Goal: Task Accomplishment & Management: Complete application form

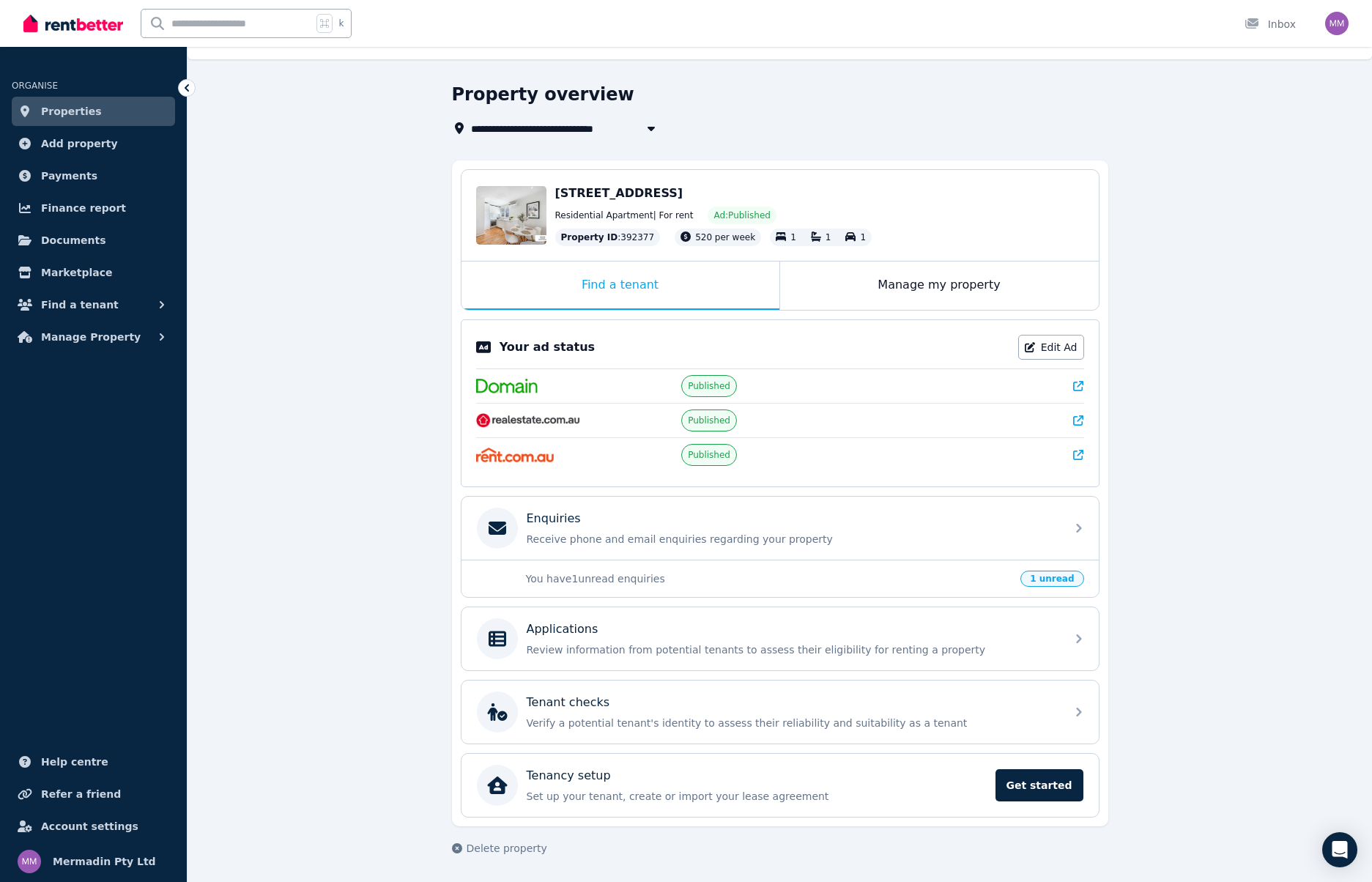
click at [87, 105] on span "Properties" at bounding box center [71, 111] width 61 height 17
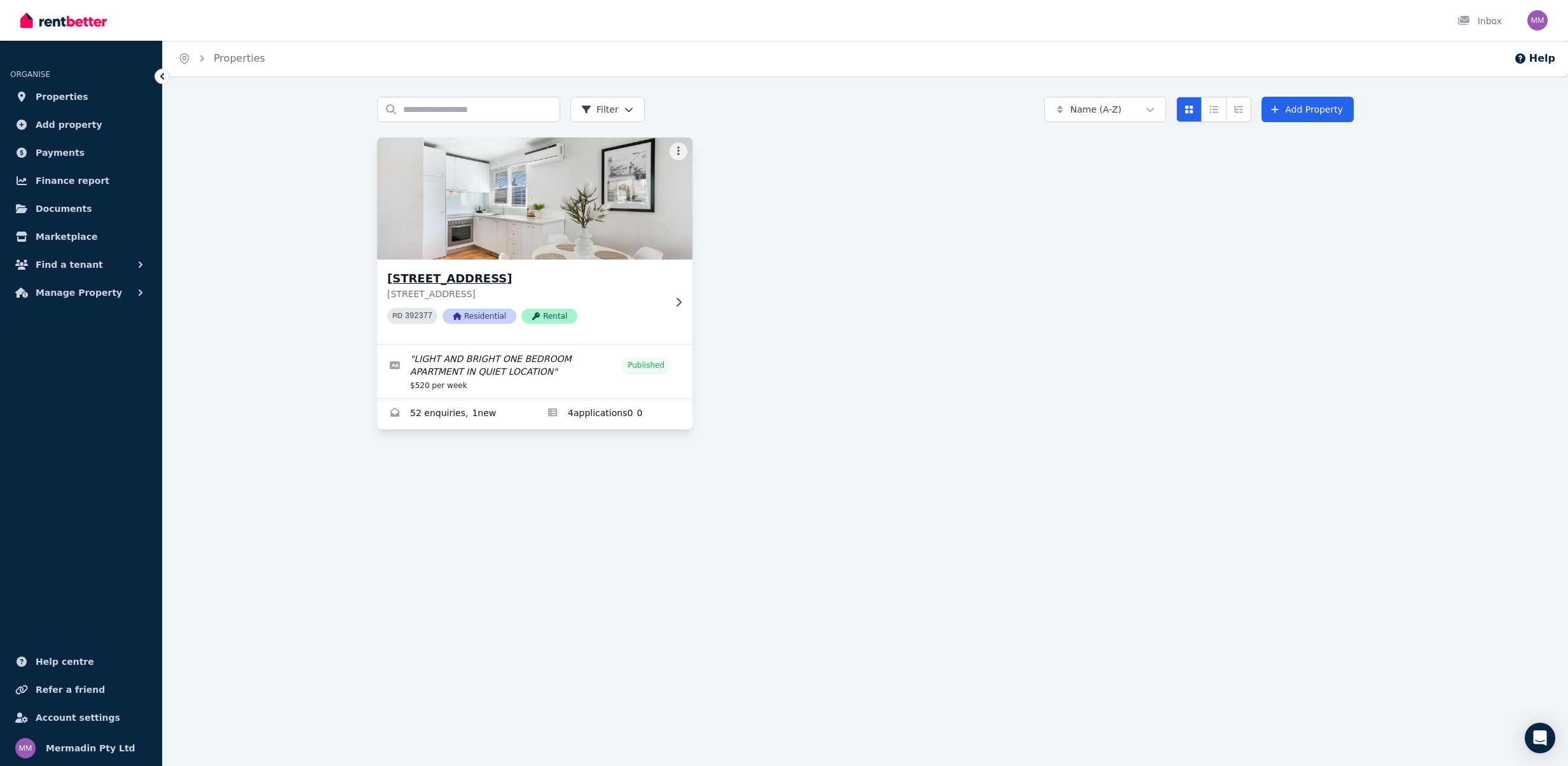
click at [535, 200] on img at bounding box center [535, 198] width 332 height 128
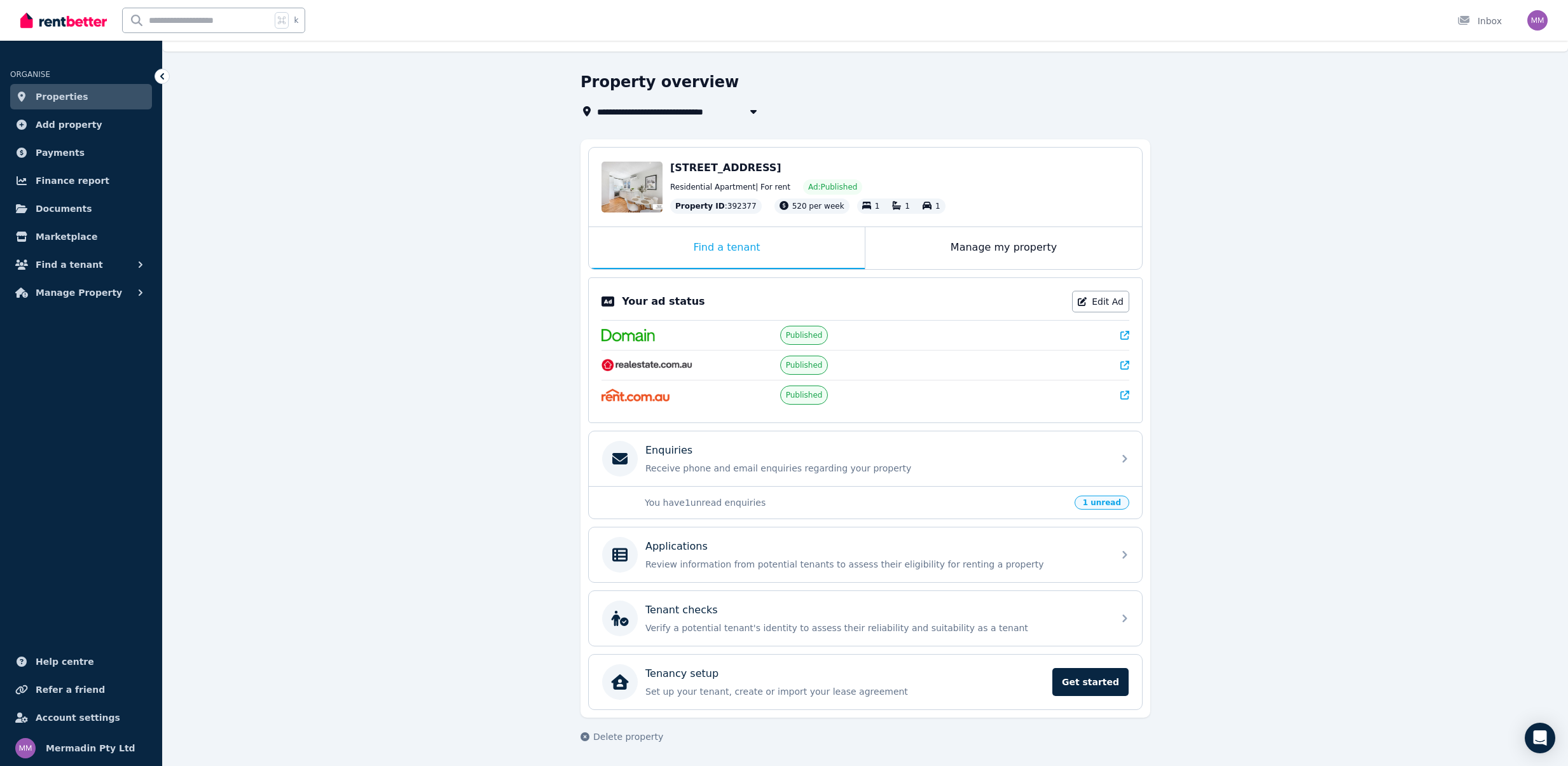
scroll to position [25, 0]
click at [48, 122] on span "Add property" at bounding box center [69, 124] width 67 height 15
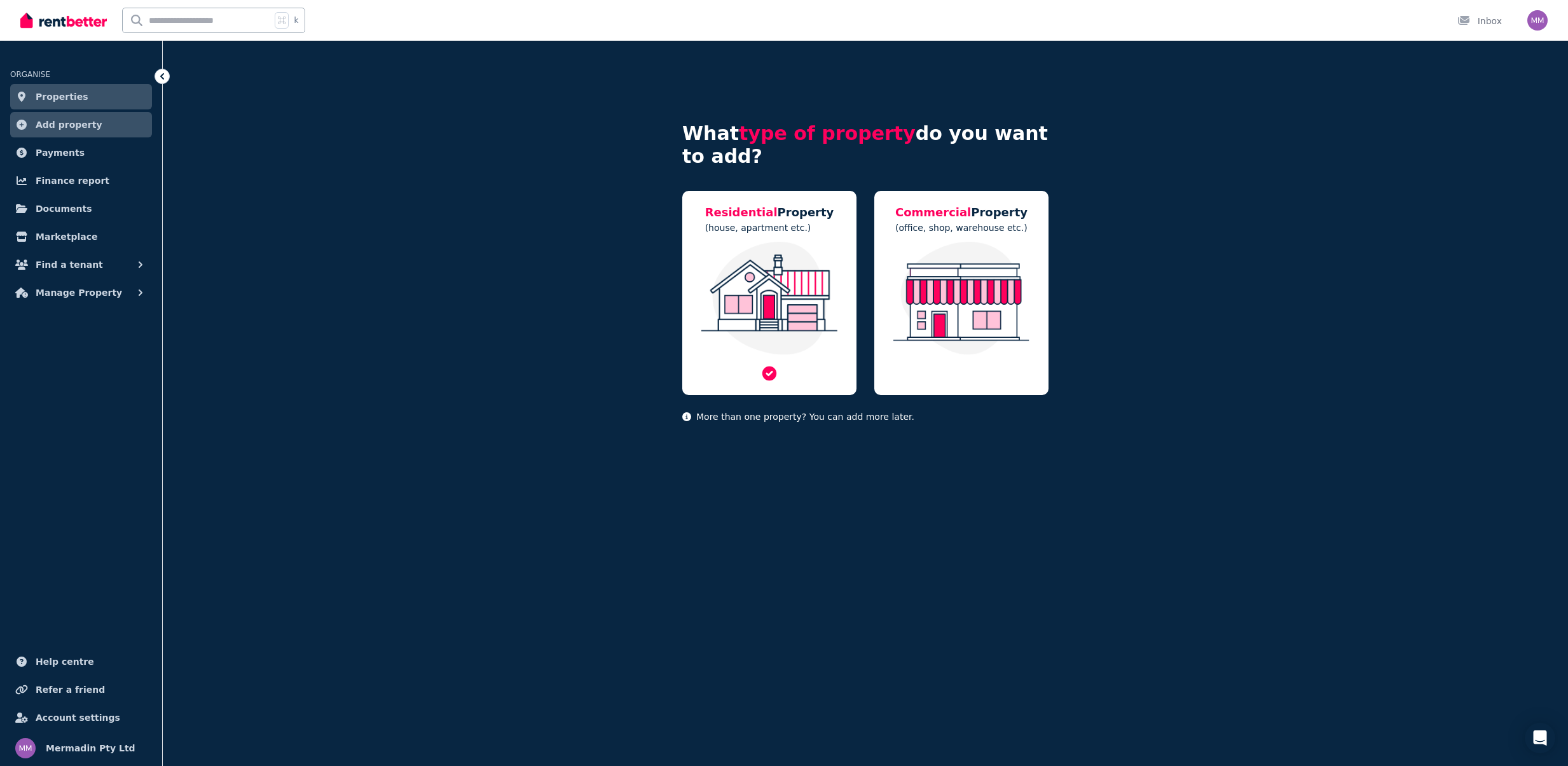
click at [782, 283] on img at bounding box center [769, 298] width 149 height 114
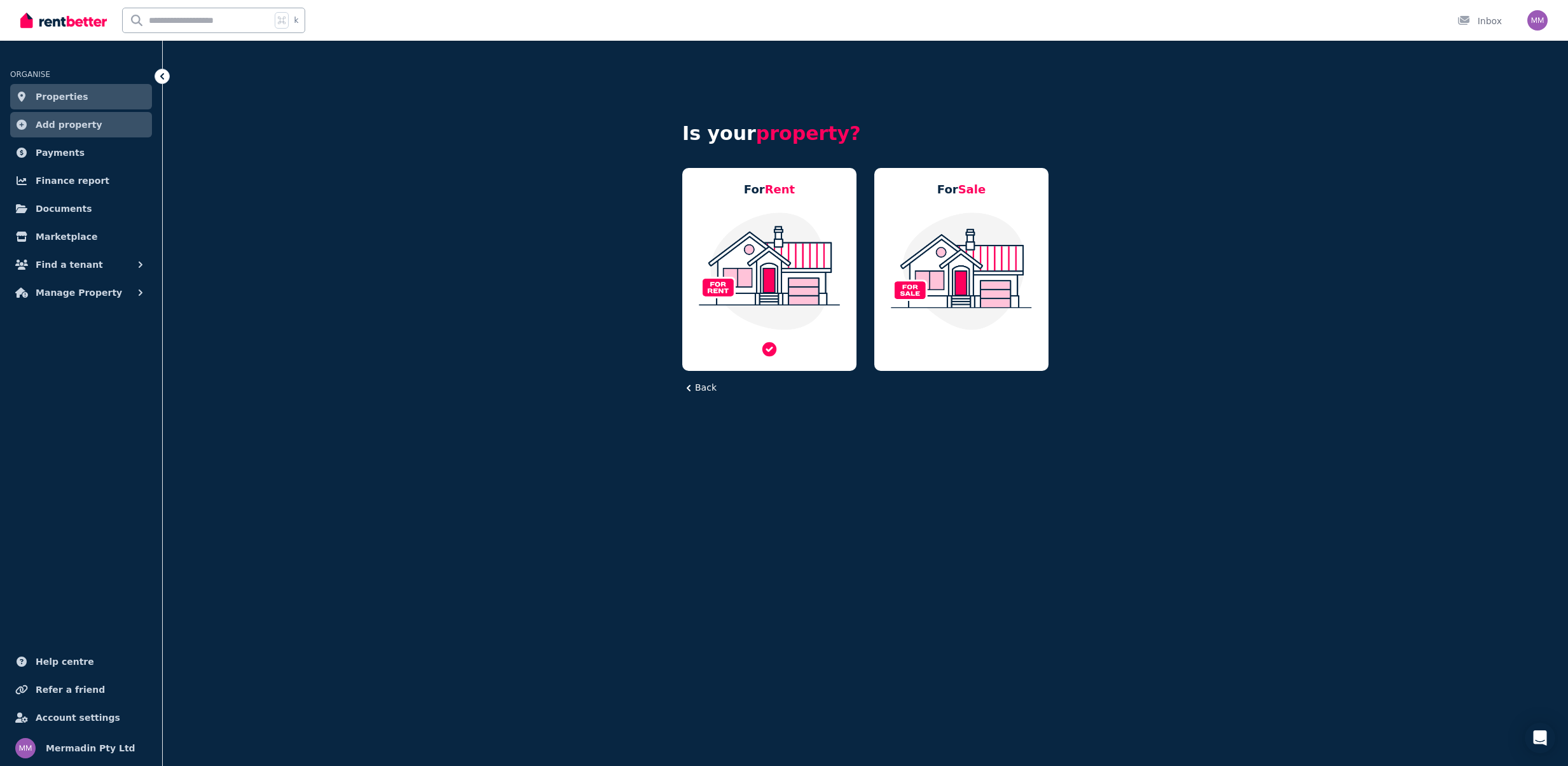
click at [790, 280] on img at bounding box center [769, 271] width 149 height 120
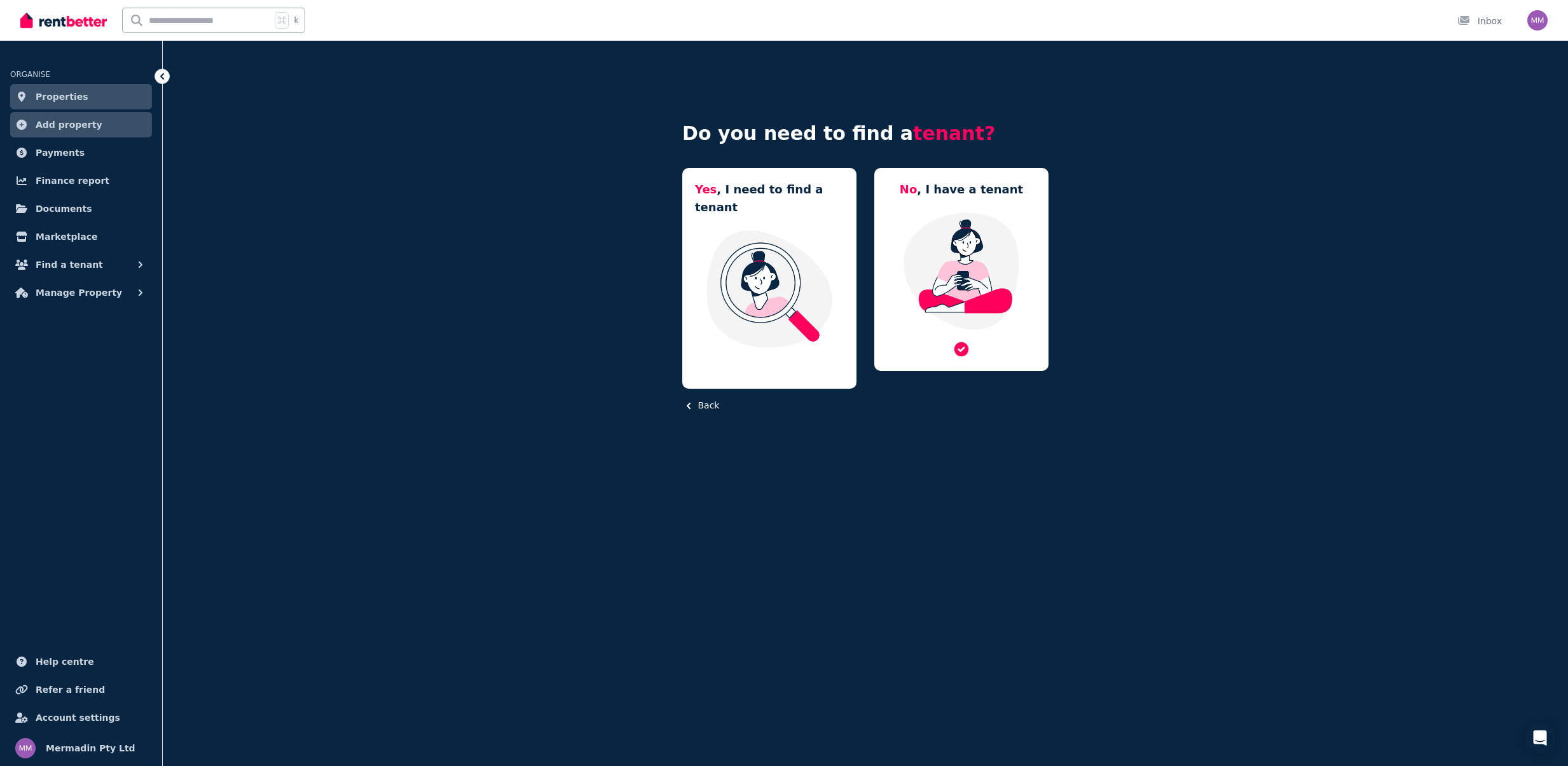
click at [967, 256] on img at bounding box center [961, 271] width 149 height 120
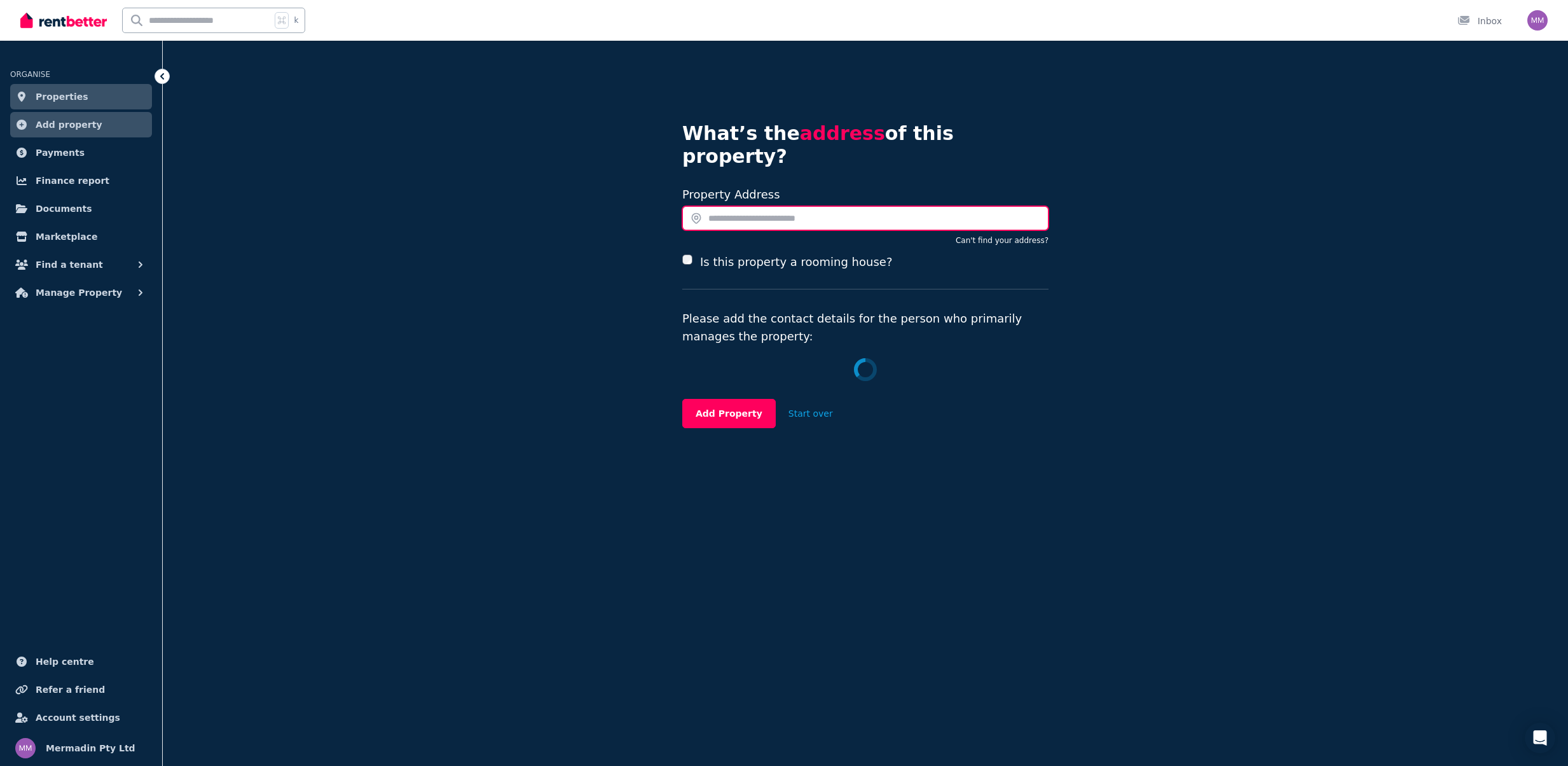
click at [758, 206] on input "text" at bounding box center [865, 218] width 366 height 24
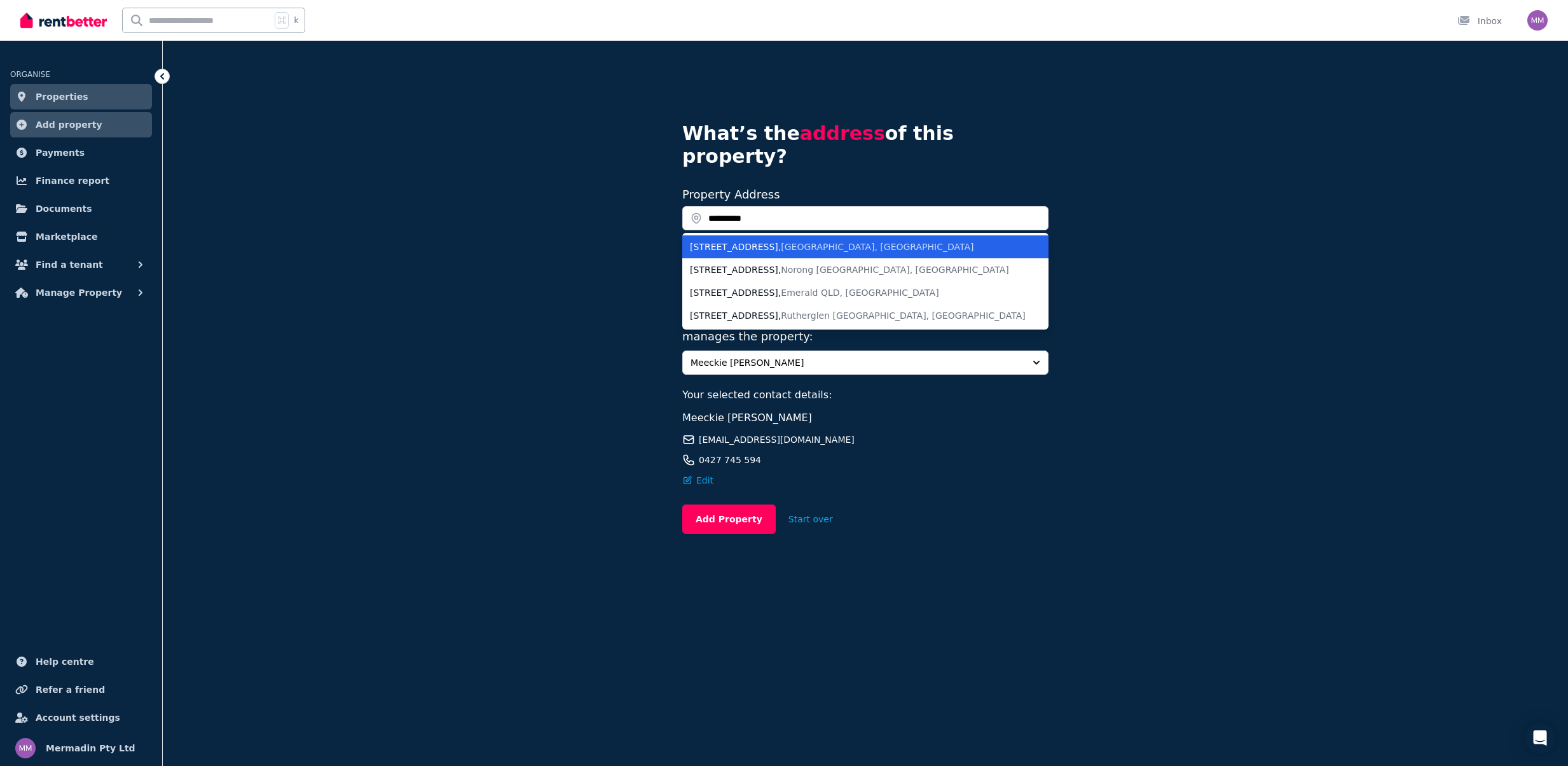
click at [751, 241] on div "1/28 Moodemere Street , Noble Park VIC, Australia" at bounding box center [858, 247] width 336 height 13
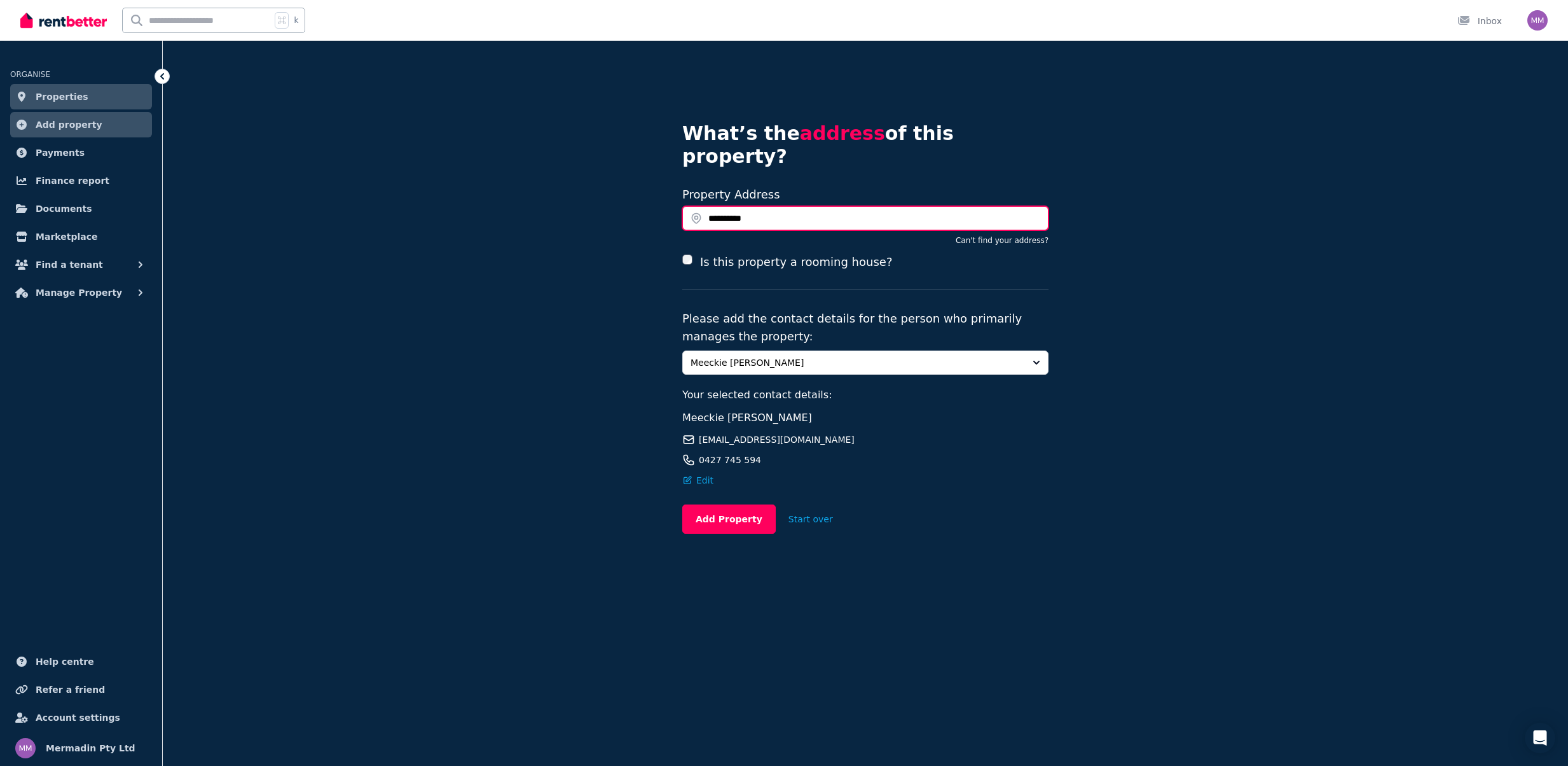
type input "**********"
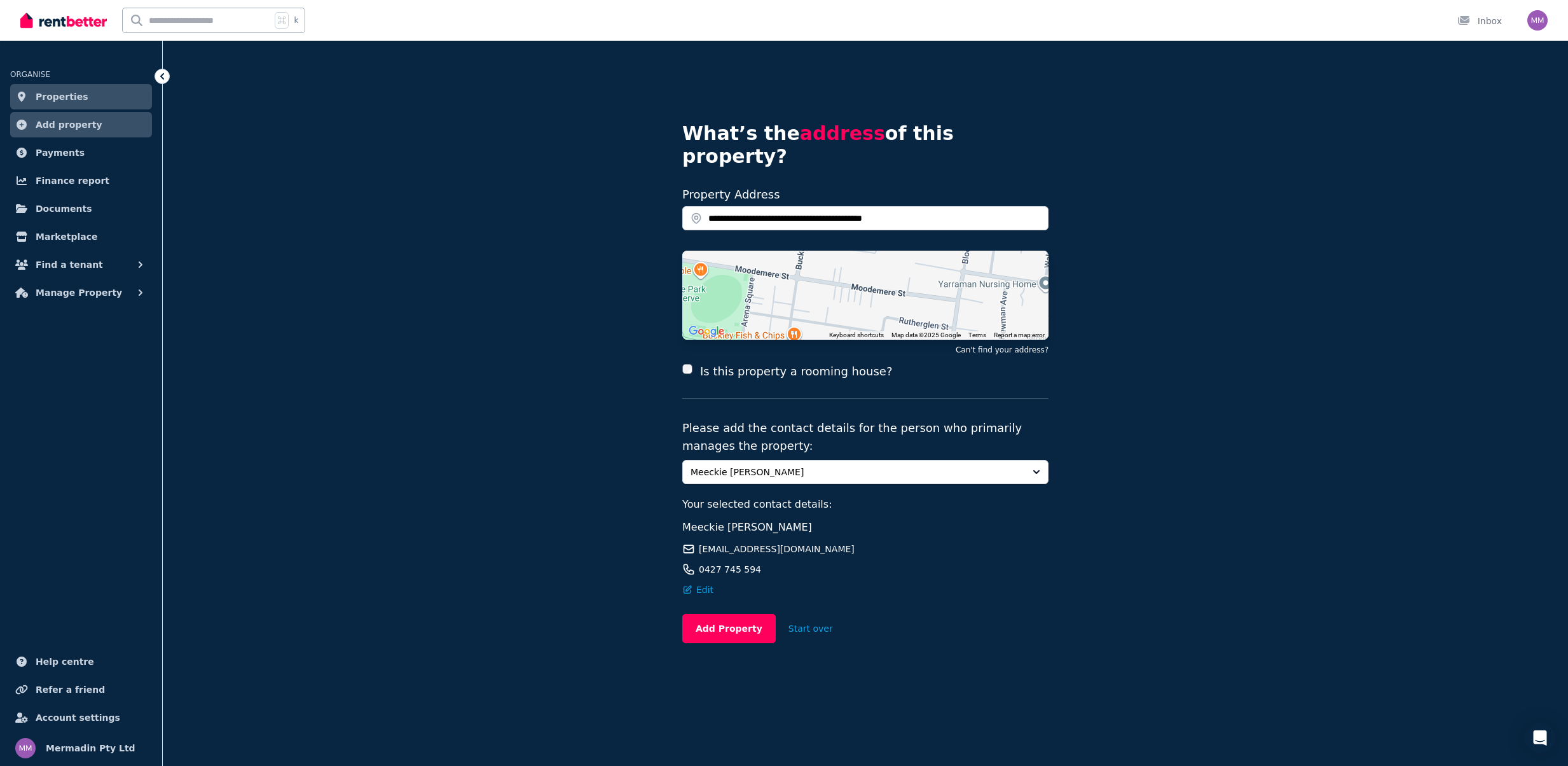
click at [1039, 460] on button "Meeckie [PERSON_NAME]" at bounding box center [865, 472] width 366 height 24
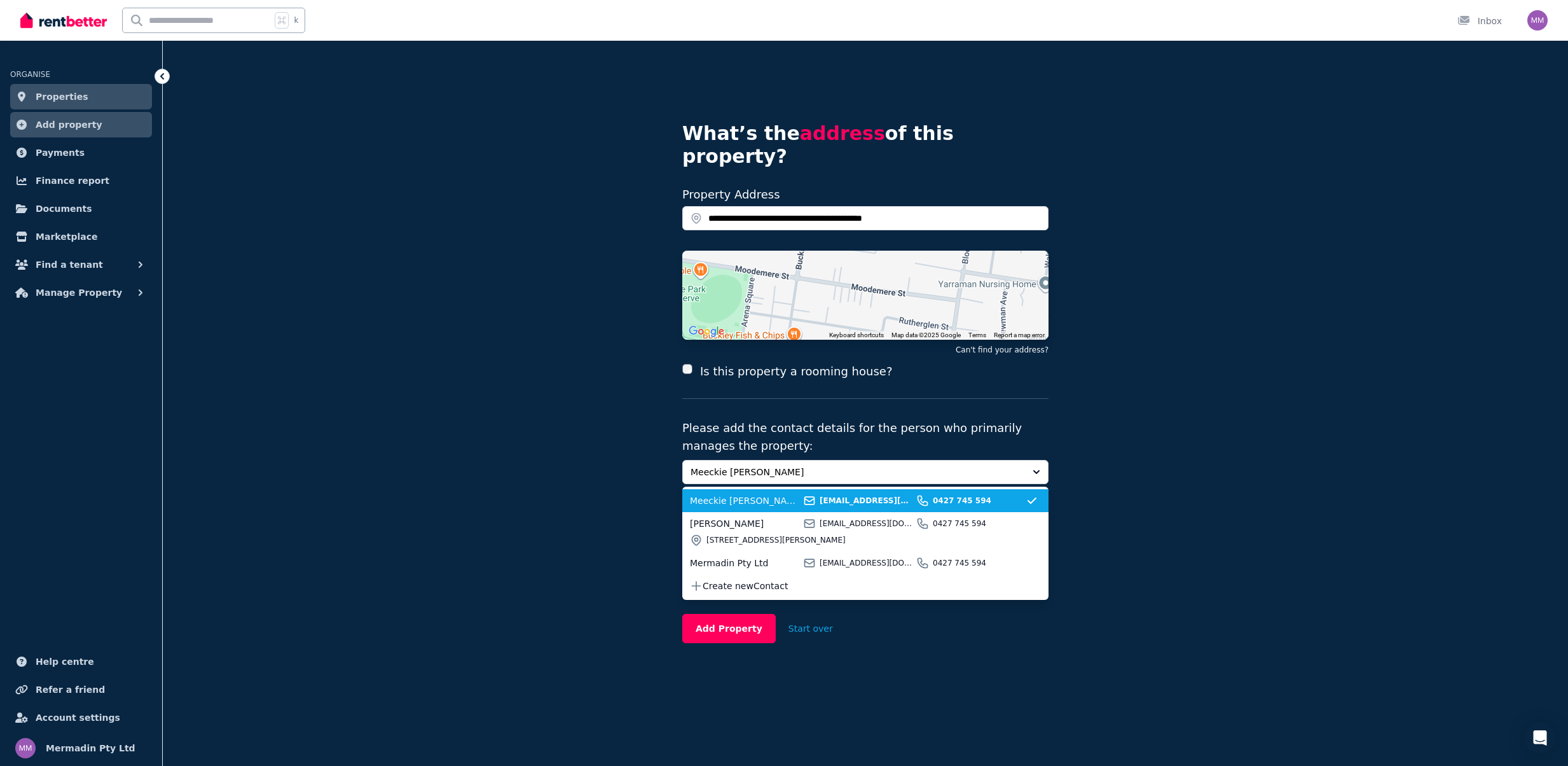
click at [733, 489] on li "Meeckie MacRae mym@iinet.net.au 0427 745 594" at bounding box center [865, 501] width 366 height 23
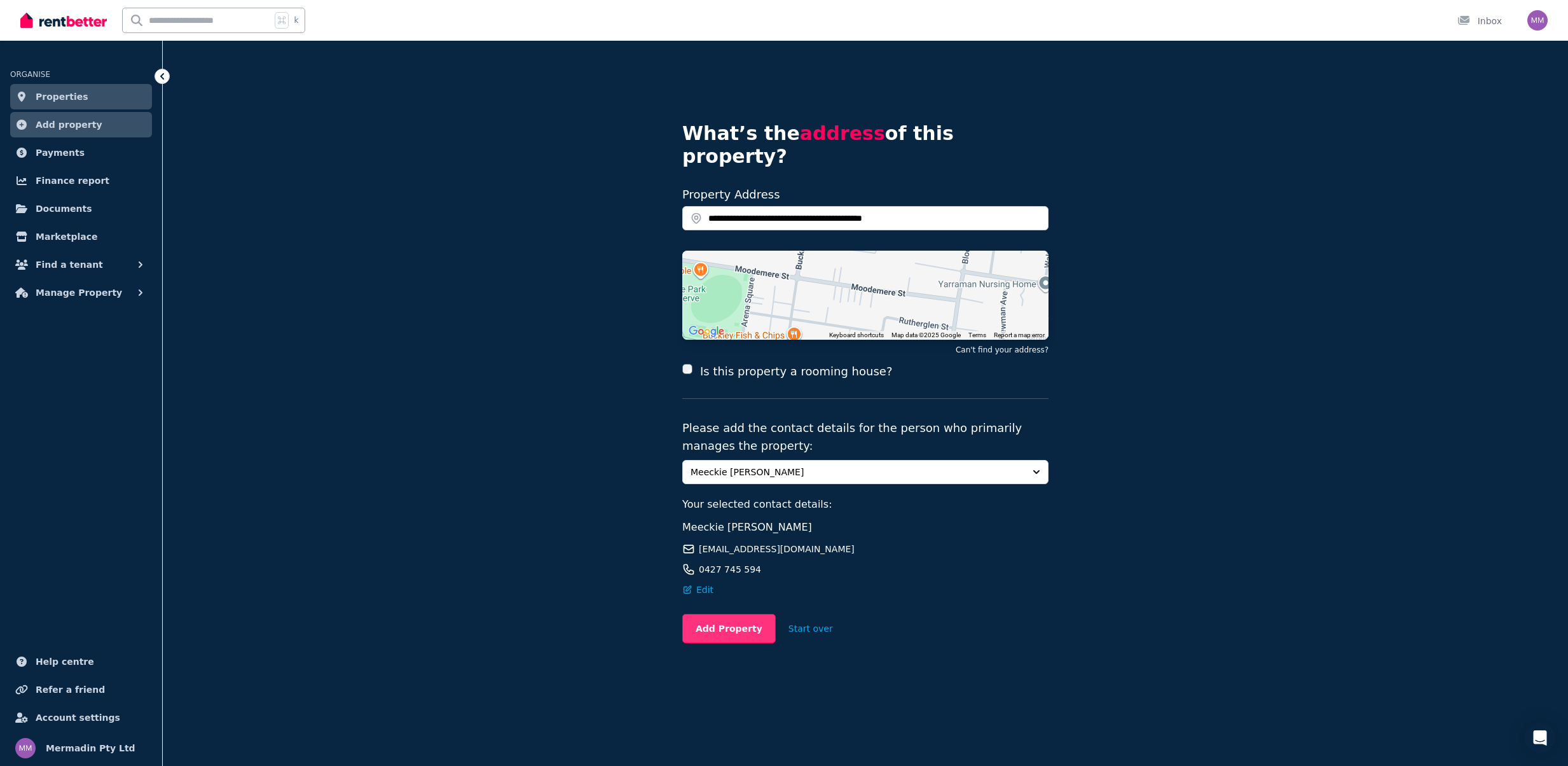
click at [721, 614] on button "Add Property" at bounding box center [729, 628] width 94 height 29
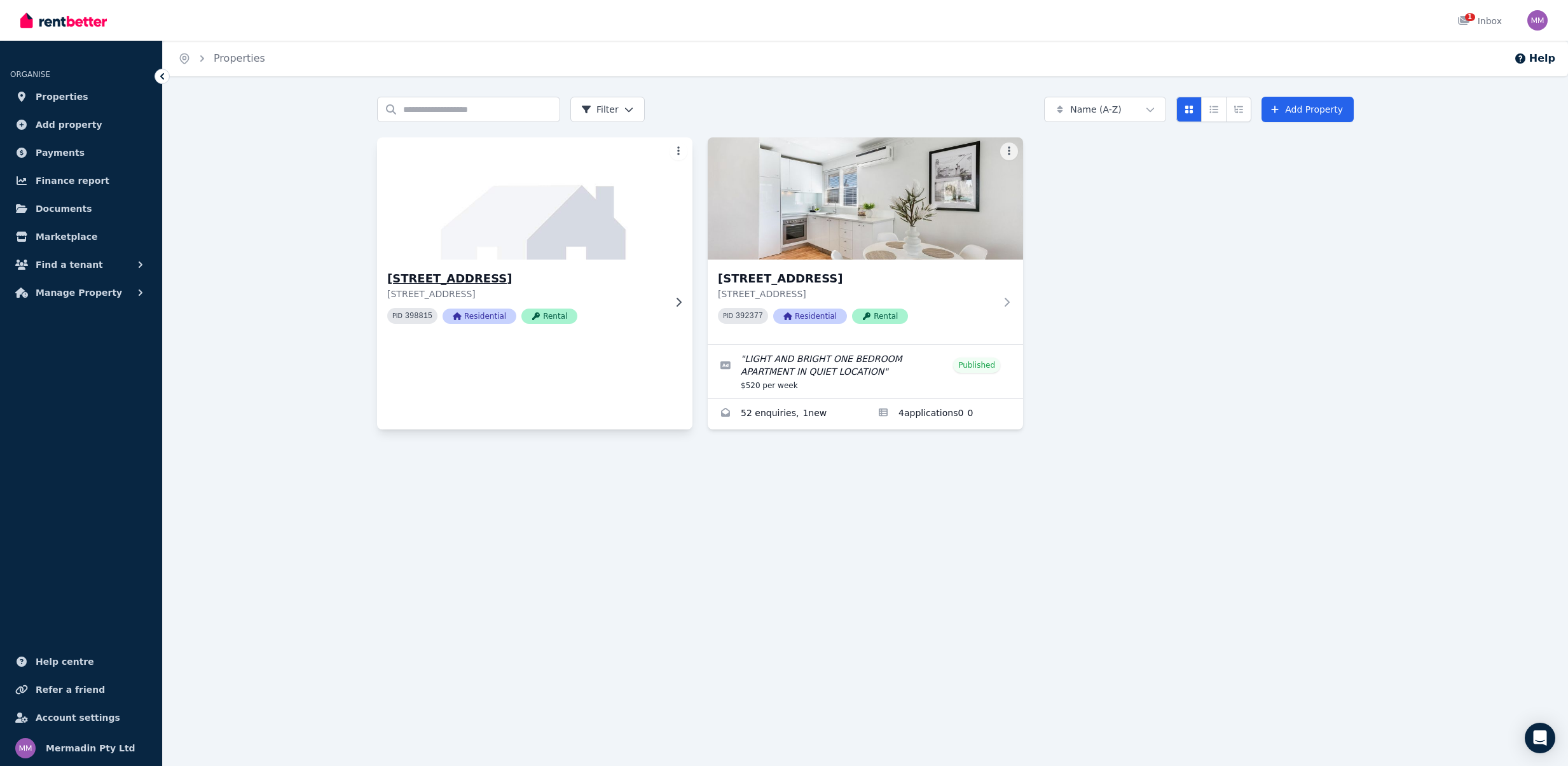
click at [675, 294] on div "[STREET_ADDRESS] PID 398815 Residential Rental" at bounding box center [535, 302] width 315 height 84
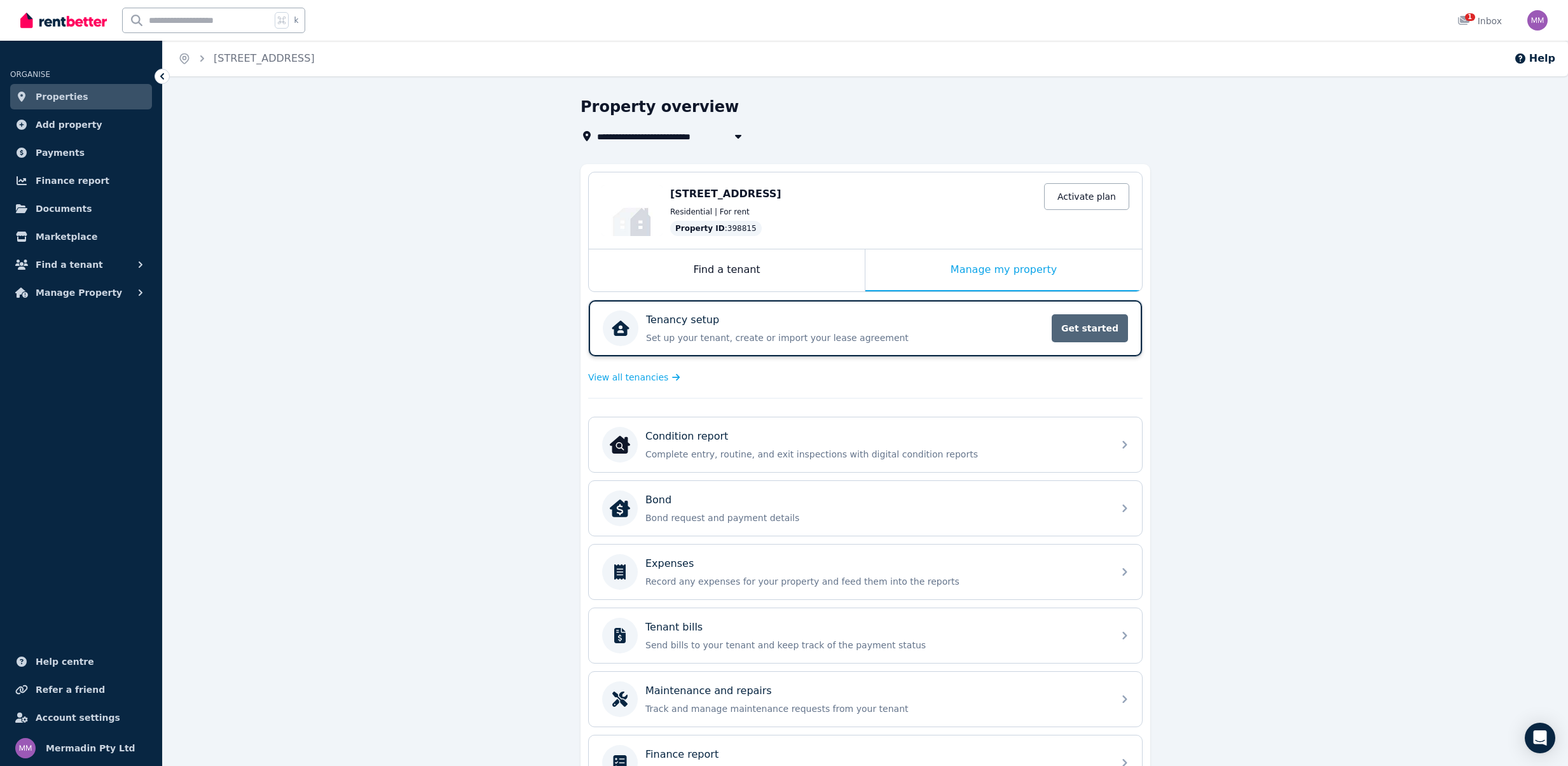
click at [1082, 329] on span "Get started" at bounding box center [1090, 328] width 76 height 28
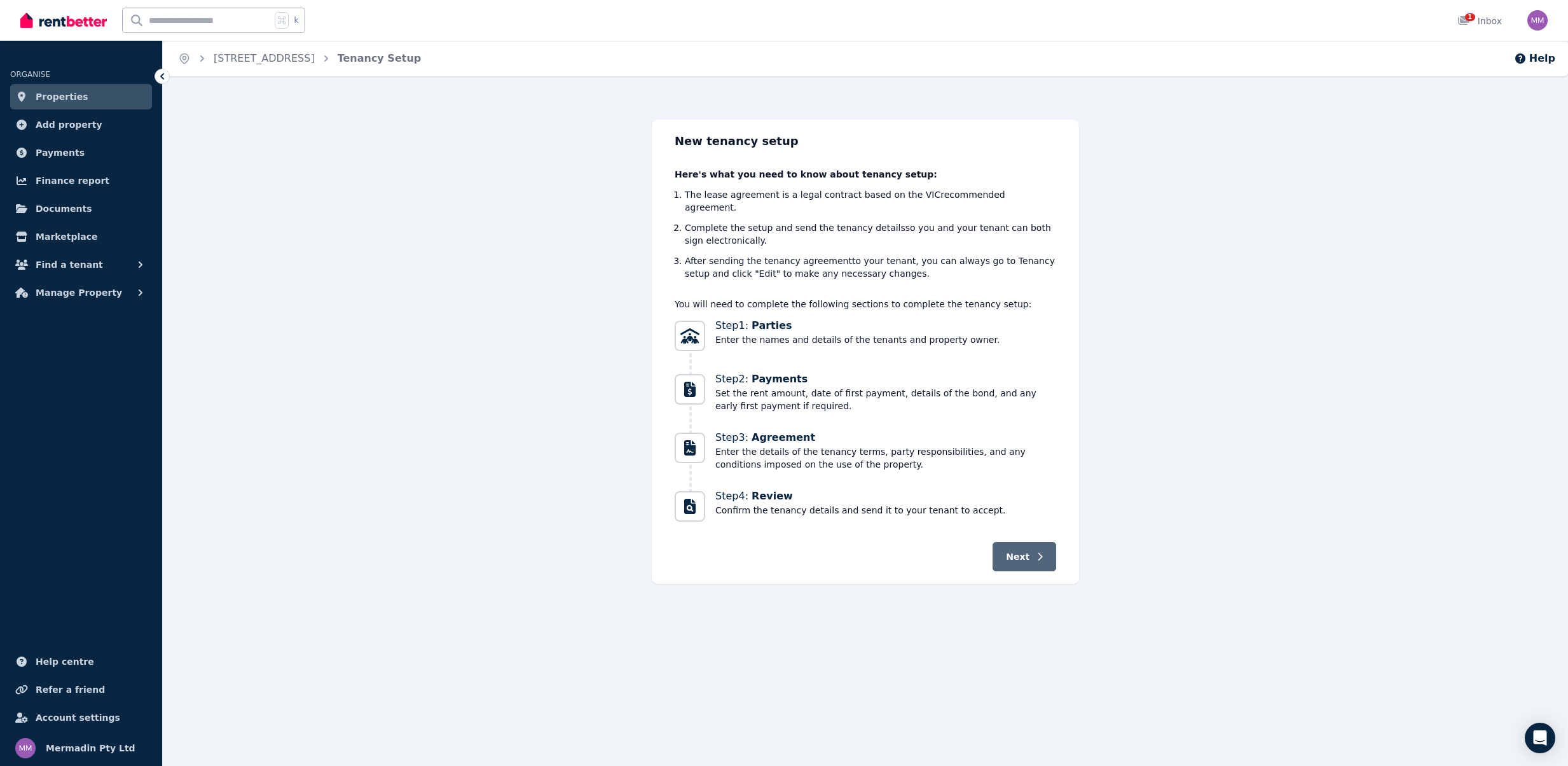
click at [1020, 551] on span "Next" at bounding box center [1018, 557] width 24 height 13
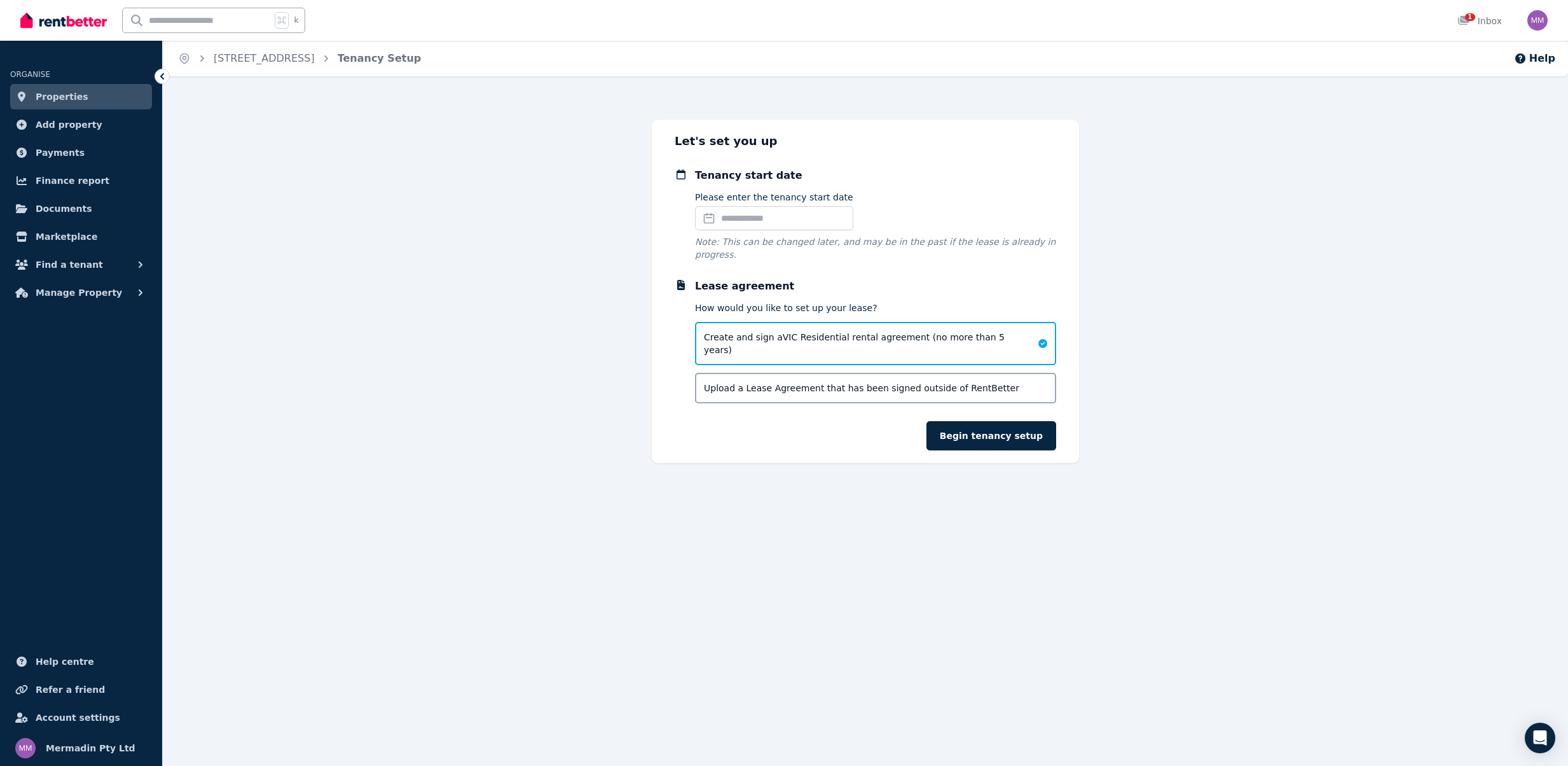
click at [777, 225] on input "Please enter the tenancy start date" at bounding box center [774, 218] width 158 height 24
click at [789, 266] on span at bounding box center [788, 266] width 8 height 8
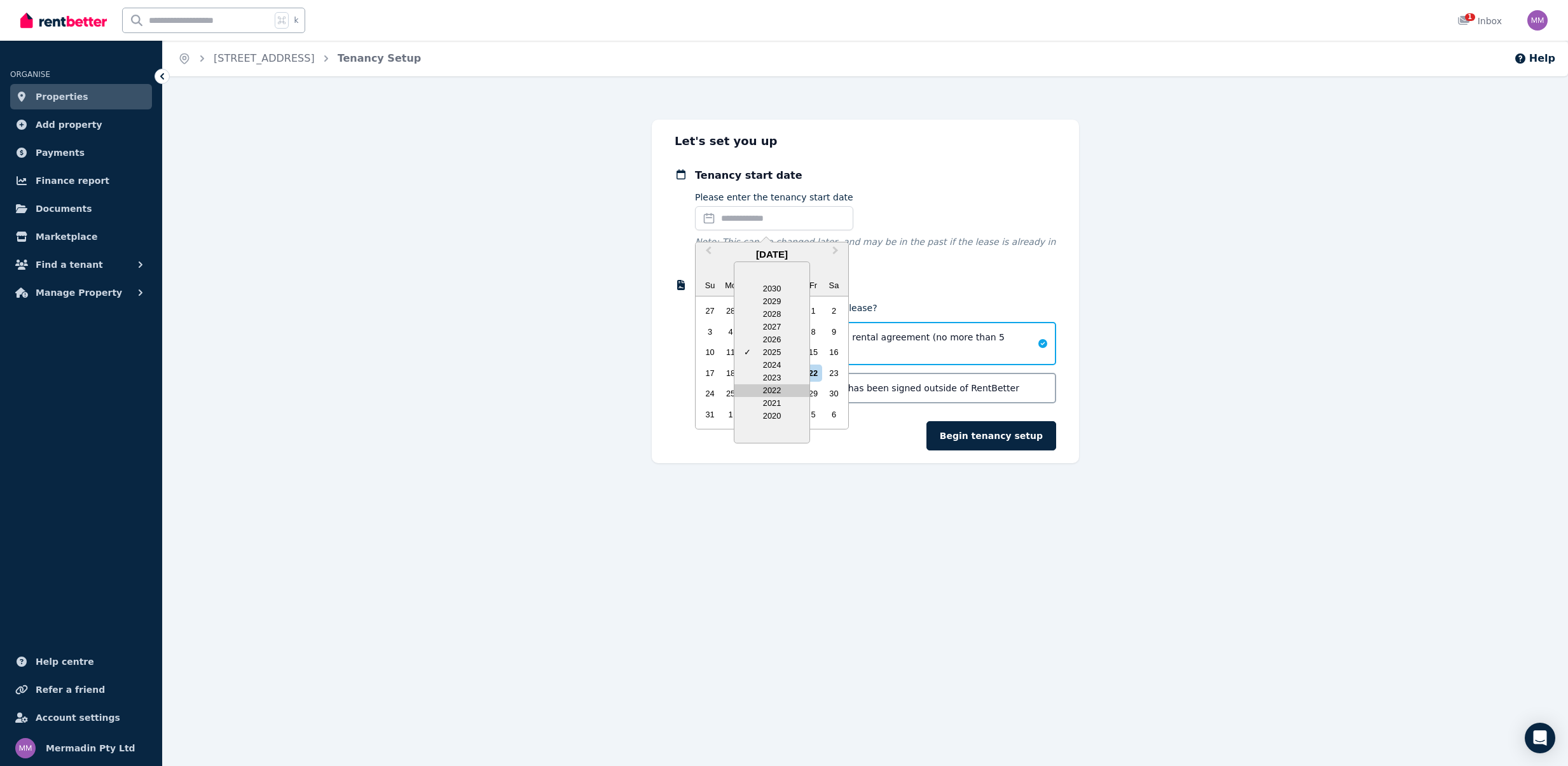
click at [777, 387] on div "2022" at bounding box center [772, 390] width 75 height 13
drag, startPoint x: 772, startPoint y: 390, endPoint x: 812, endPoint y: 362, distance: 48.8
click at [772, 390] on div "31" at bounding box center [771, 393] width 17 height 17
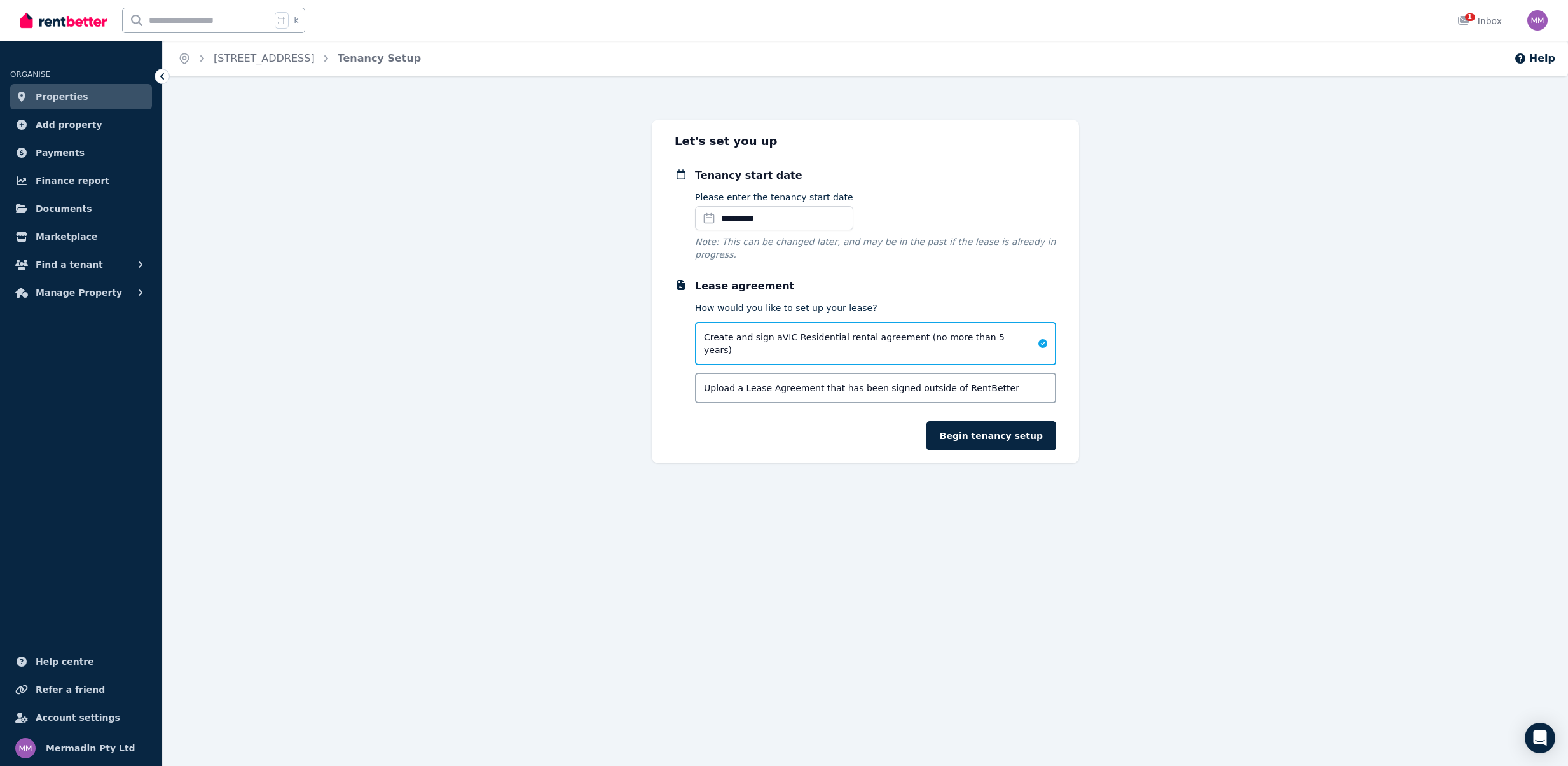
click at [777, 382] on span "Upload a Lease Agreement that has been signed outside of RentBetter" at bounding box center [861, 388] width 315 height 13
click at [979, 423] on button "Begin tenancy setup" at bounding box center [991, 423] width 130 height 29
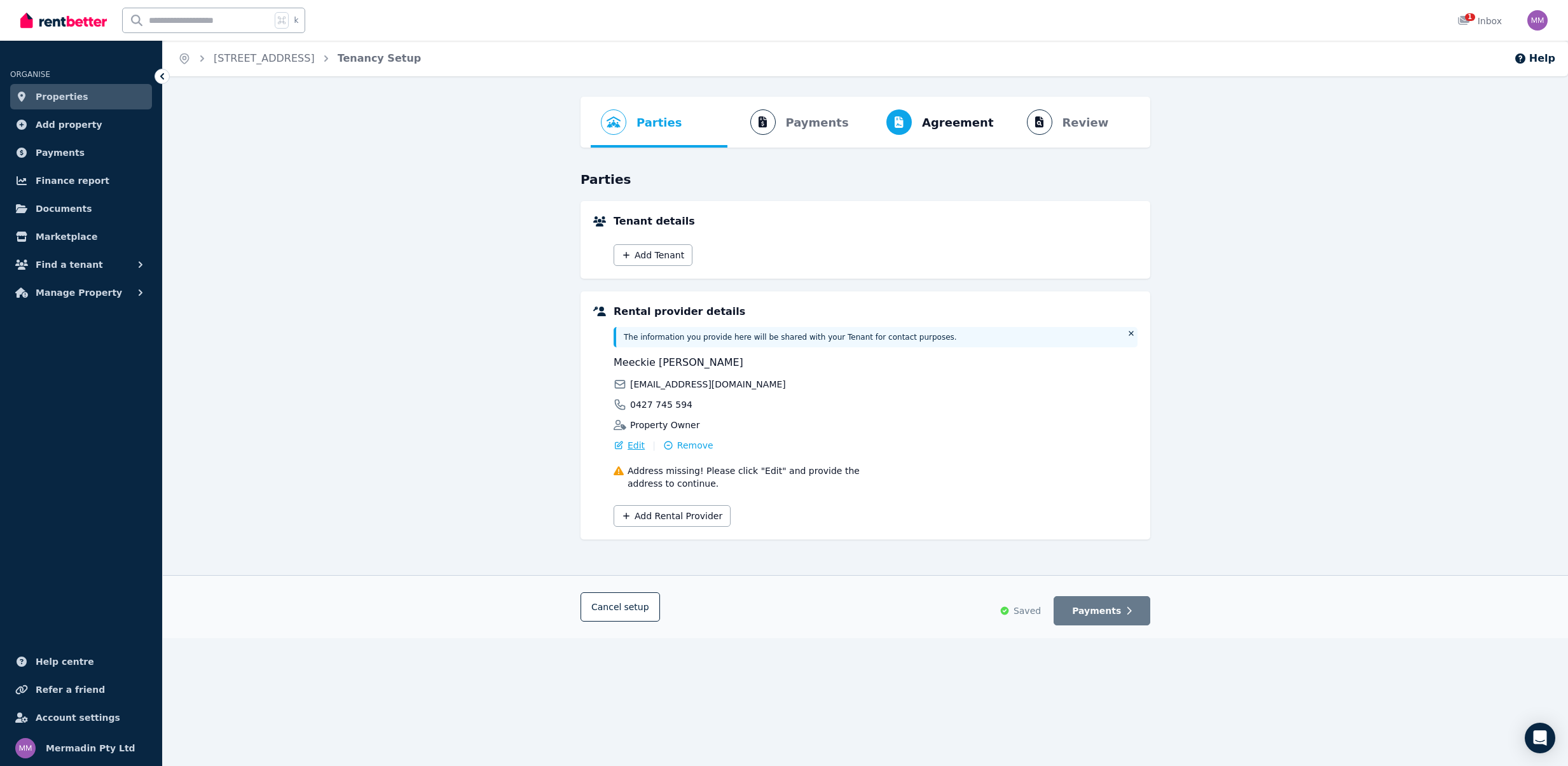
click at [628, 445] on span "Edit" at bounding box center [636, 445] width 17 height 13
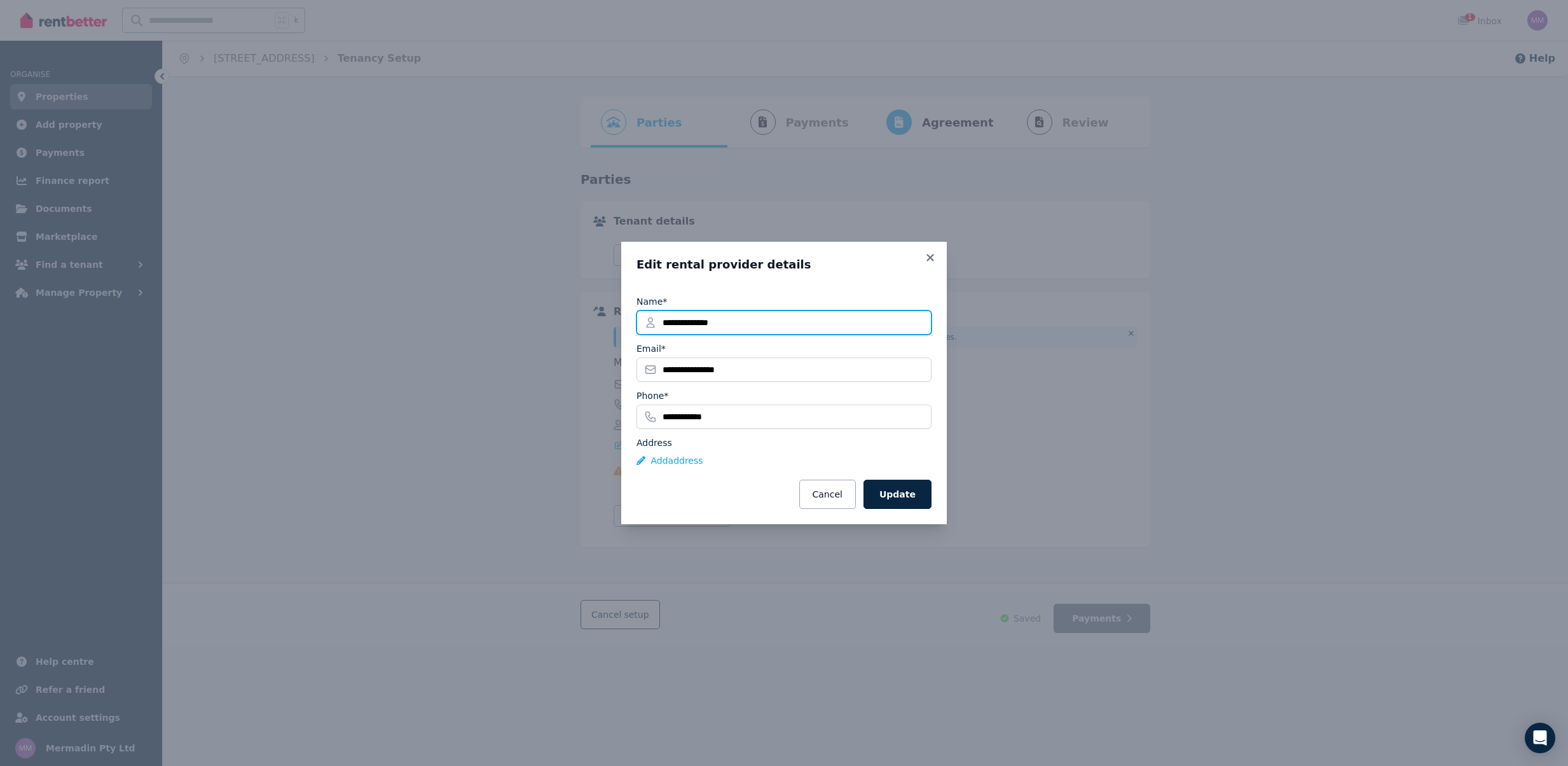
drag, startPoint x: 758, startPoint y: 325, endPoint x: 664, endPoint y: 326, distance: 94.0
type input "**********"
click at [899, 491] on button "Update" at bounding box center [897, 494] width 68 height 29
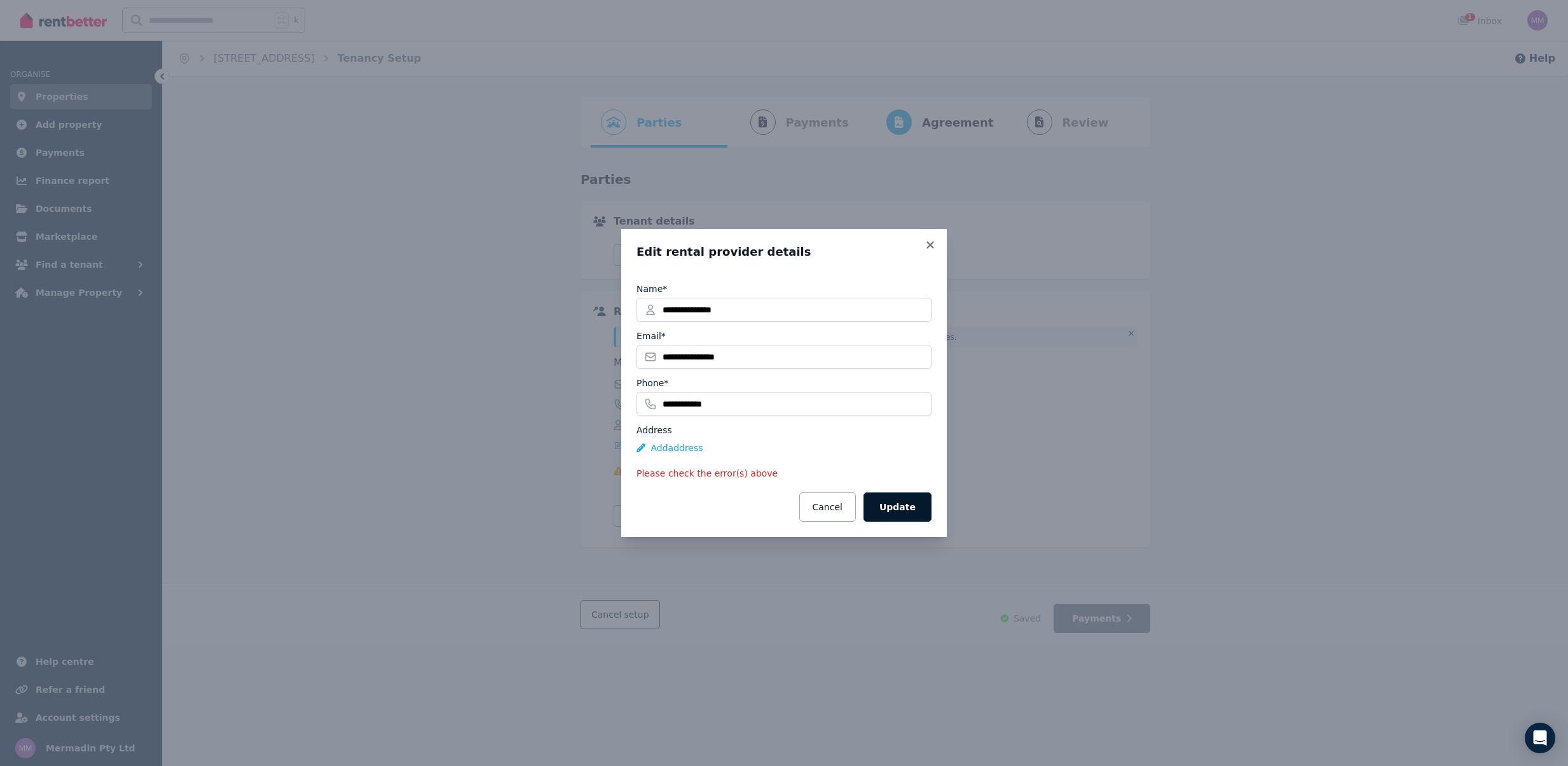
click at [899, 500] on button "Update" at bounding box center [897, 506] width 68 height 29
click at [927, 250] on icon at bounding box center [930, 245] width 13 height 12
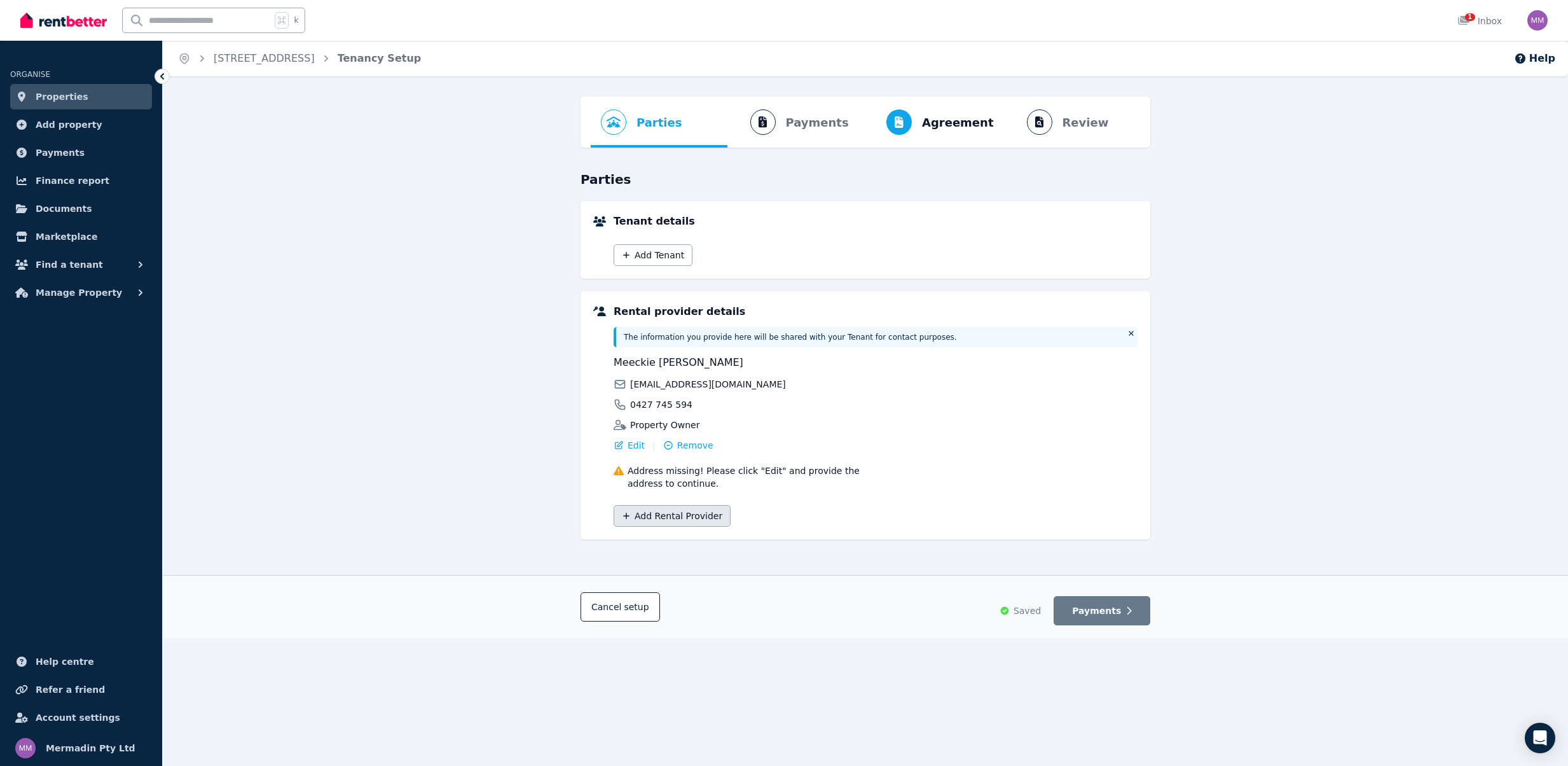
click at [640, 524] on button "Add Rental Provider" at bounding box center [672, 516] width 117 height 22
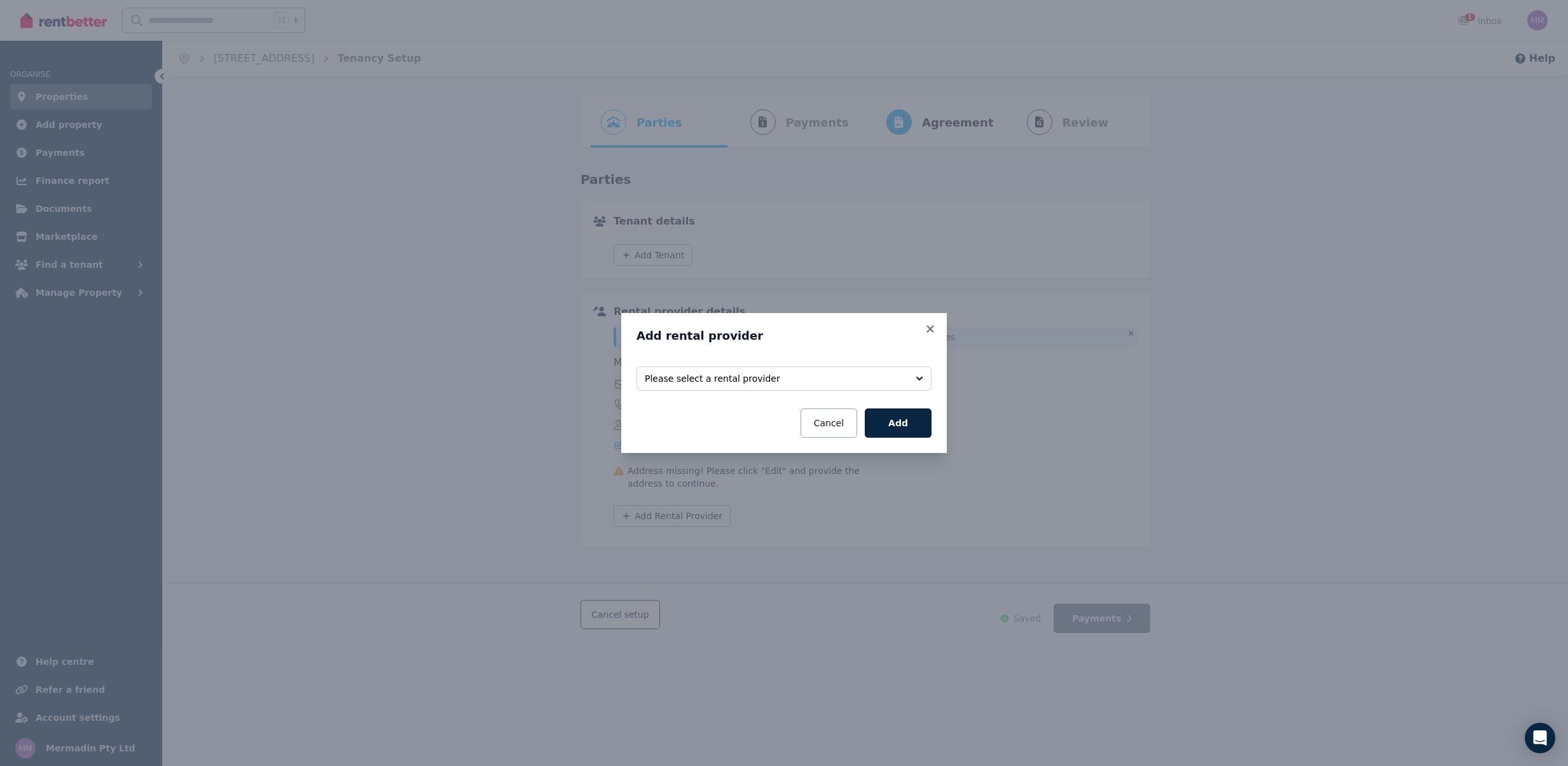
click at [850, 377] on span "Please select a rental provider" at bounding box center [775, 379] width 261 height 13
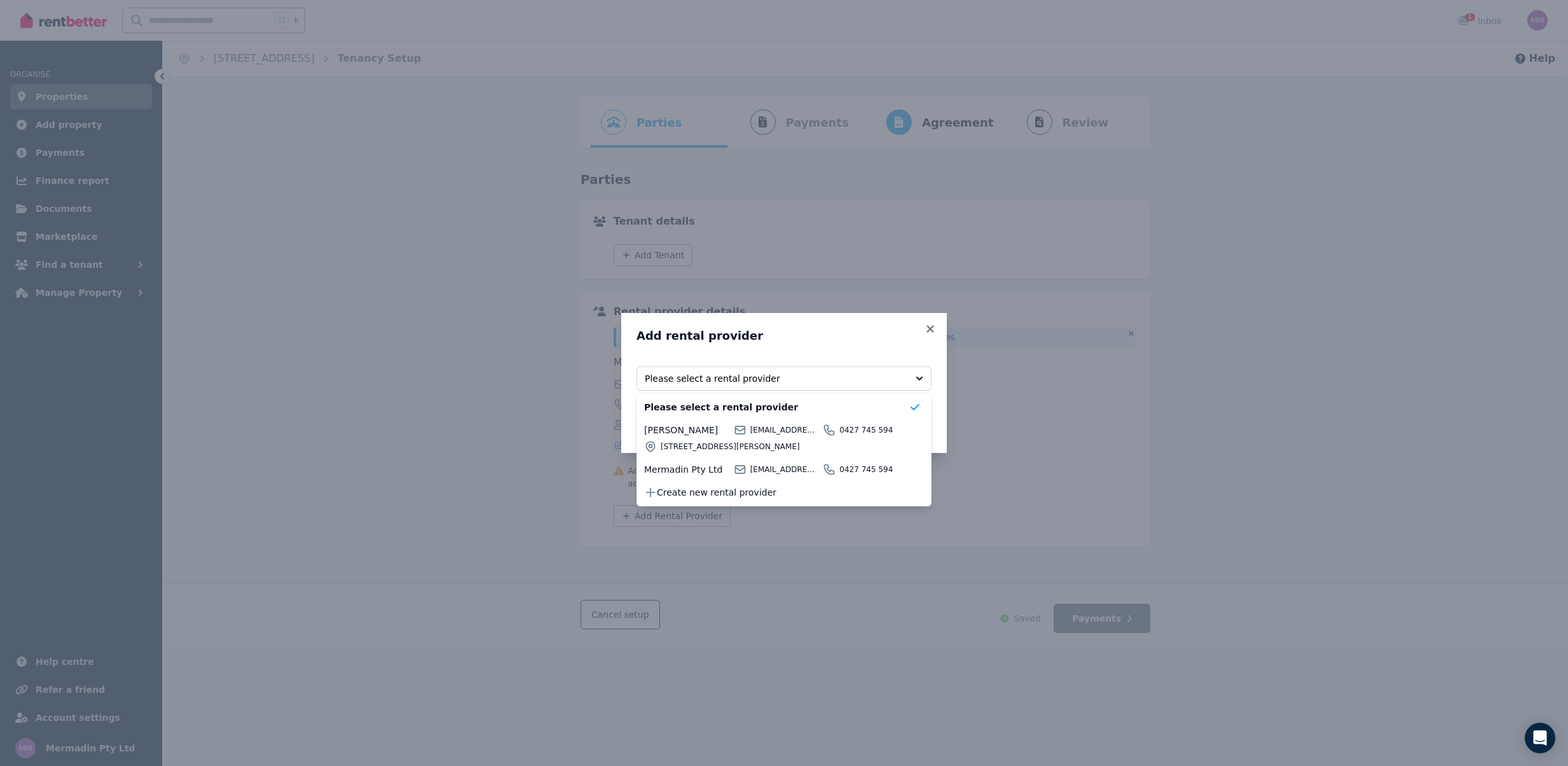
click at [939, 331] on div "Add rental provider Select rental providers to add Please select a rental provi…" at bounding box center [784, 383] width 325 height 140
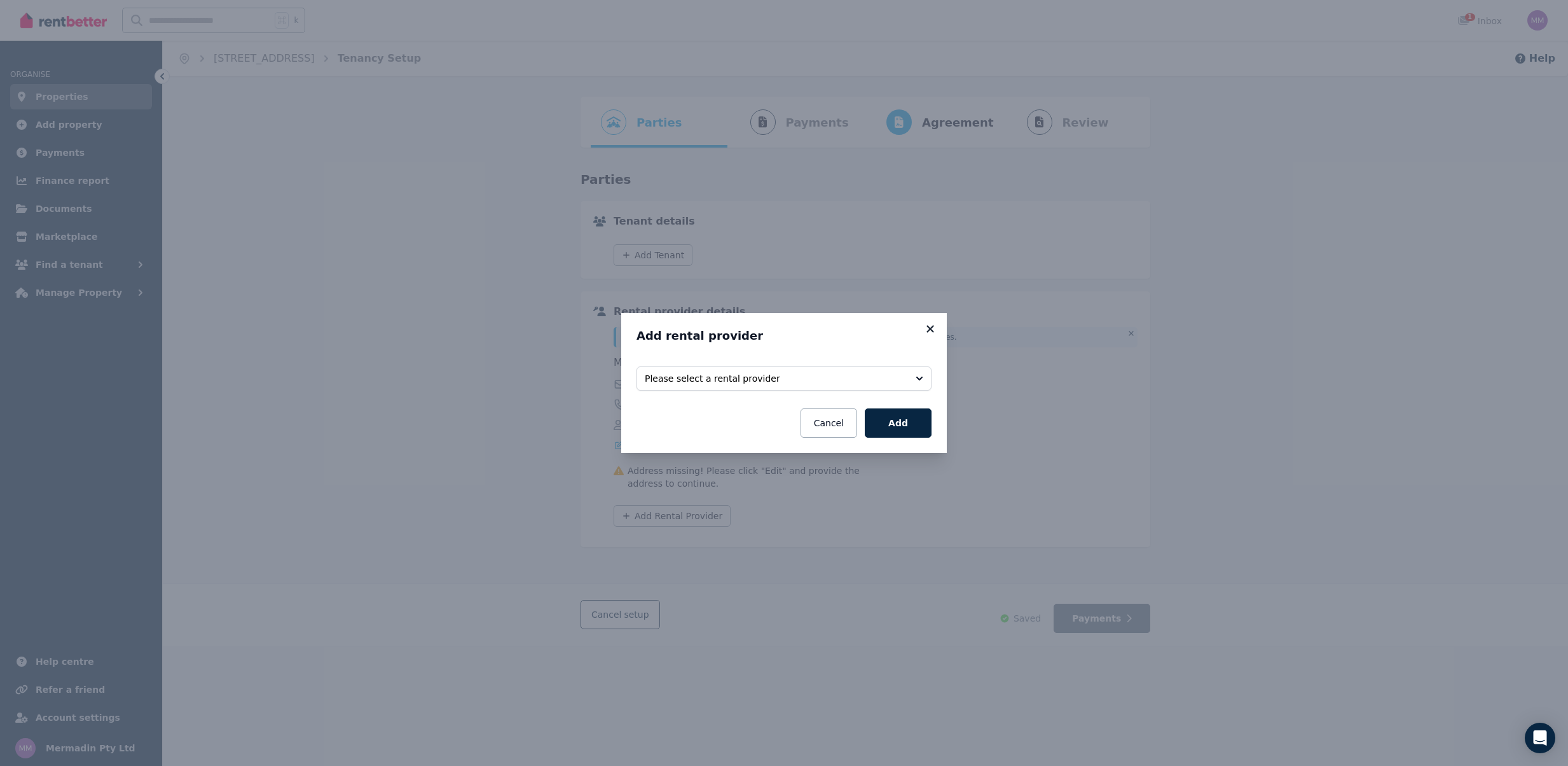
click at [929, 324] on icon at bounding box center [930, 329] width 13 height 12
